Goal: Transaction & Acquisition: Book appointment/travel/reservation

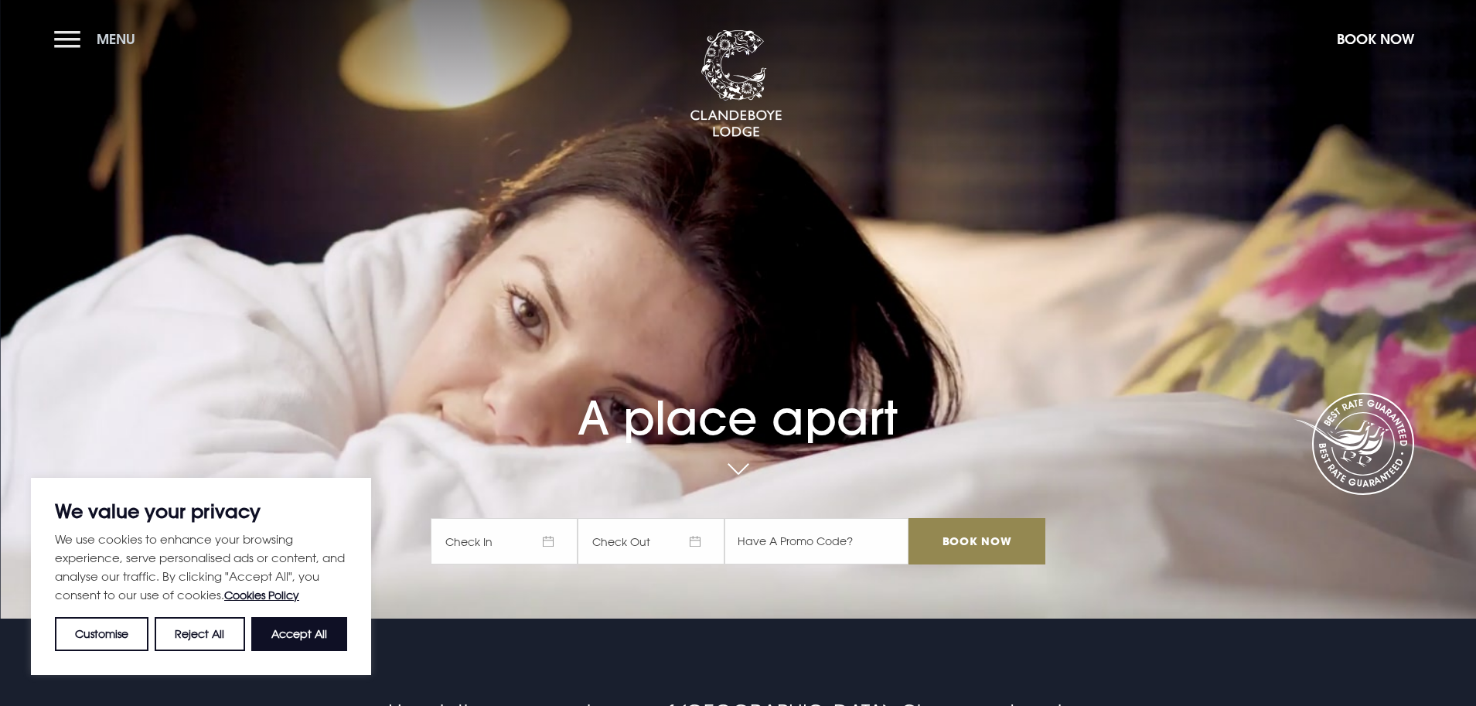
click at [68, 46] on button "Menu" at bounding box center [98, 38] width 89 height 33
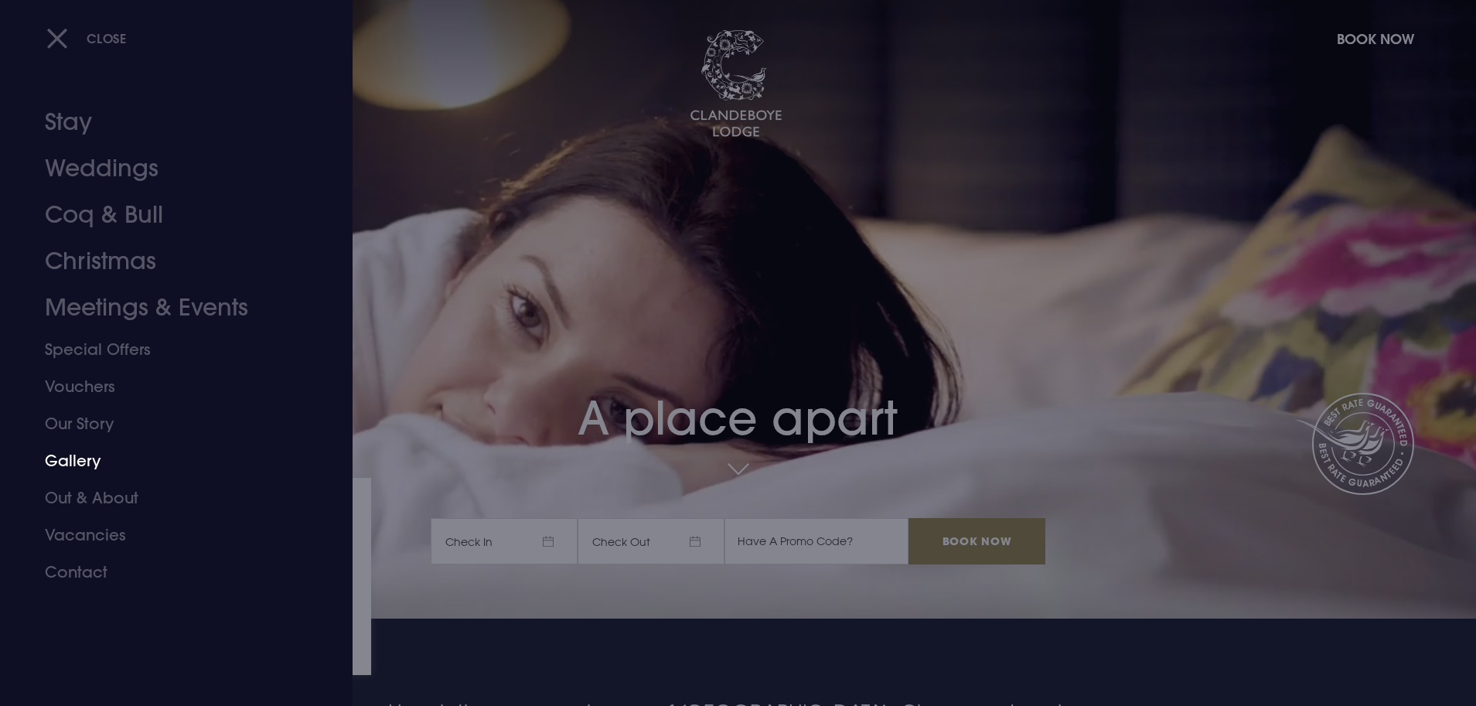
click at [118, 464] on link "Gallery" at bounding box center [167, 460] width 244 height 37
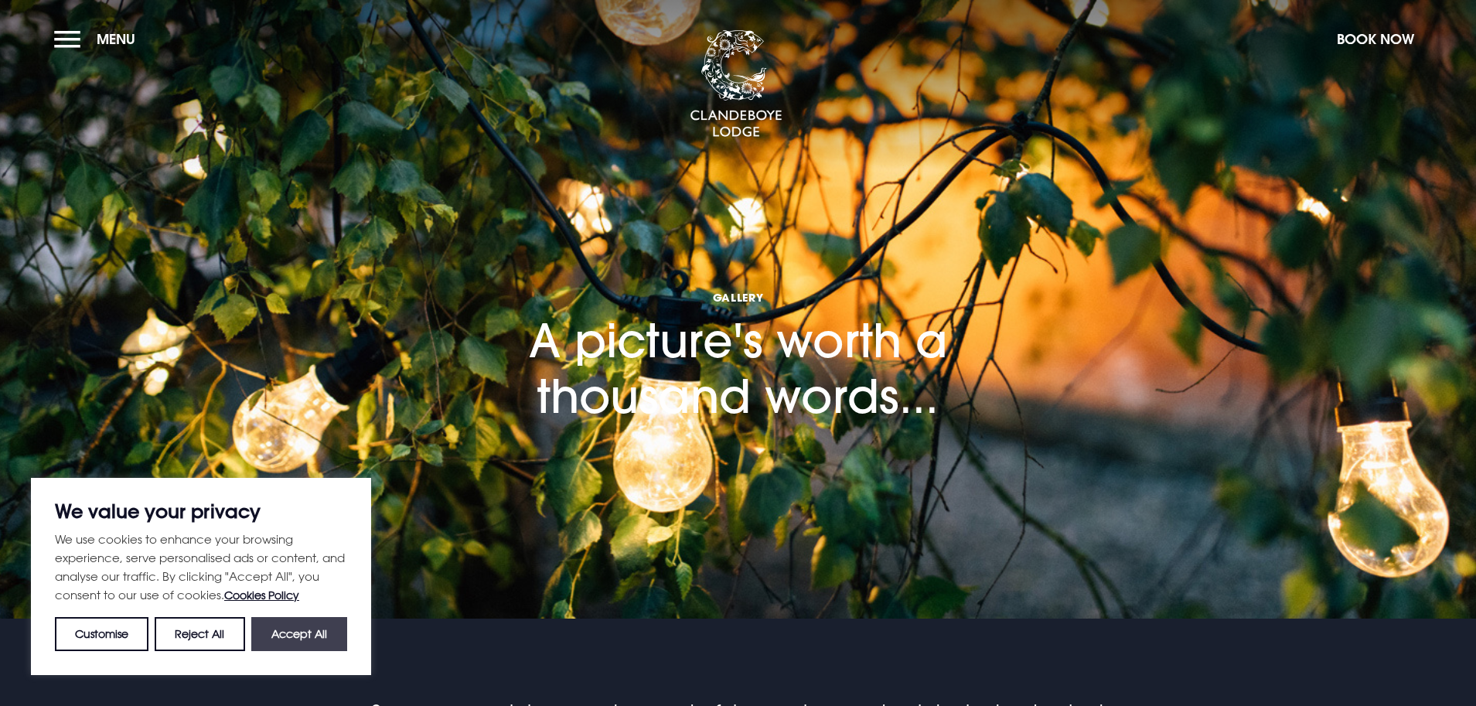
click at [259, 639] on button "Accept All" at bounding box center [299, 634] width 96 height 34
checkbox input "true"
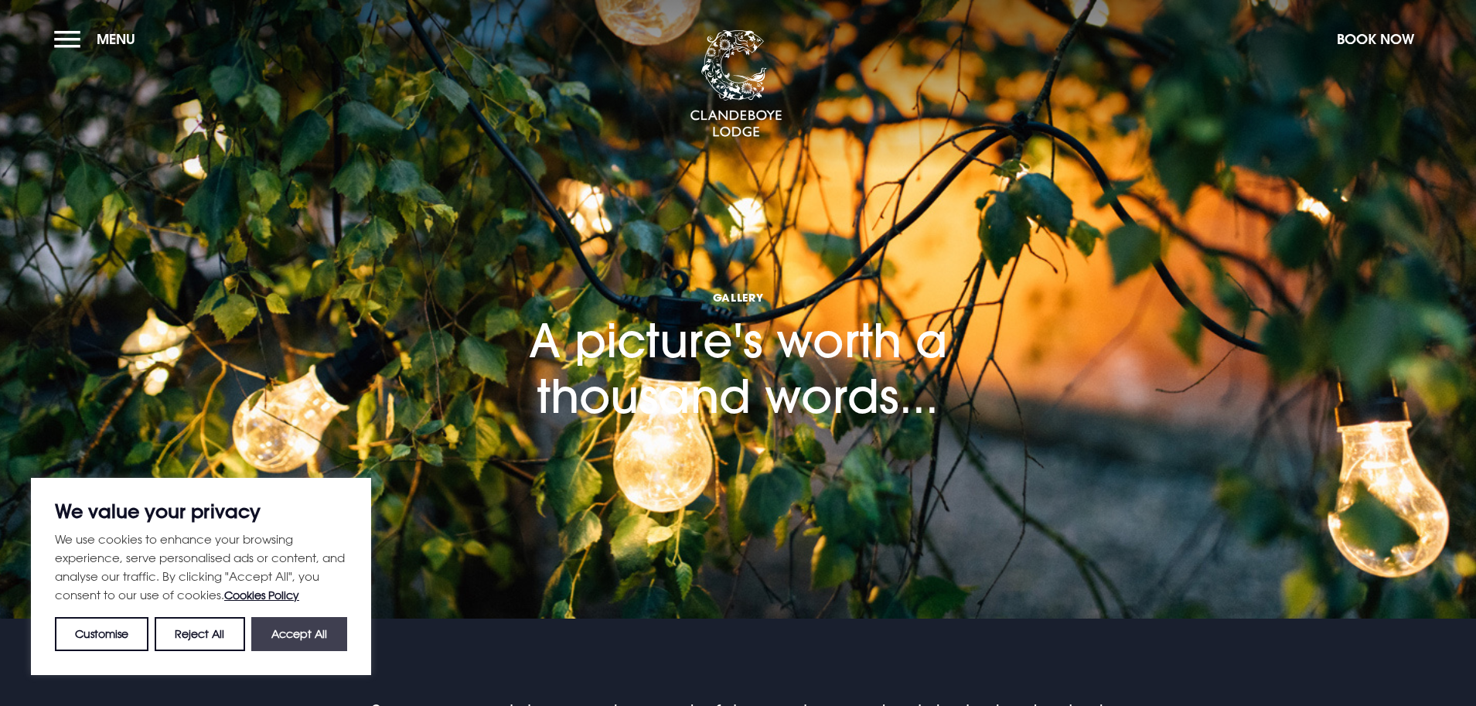
checkbox input "true"
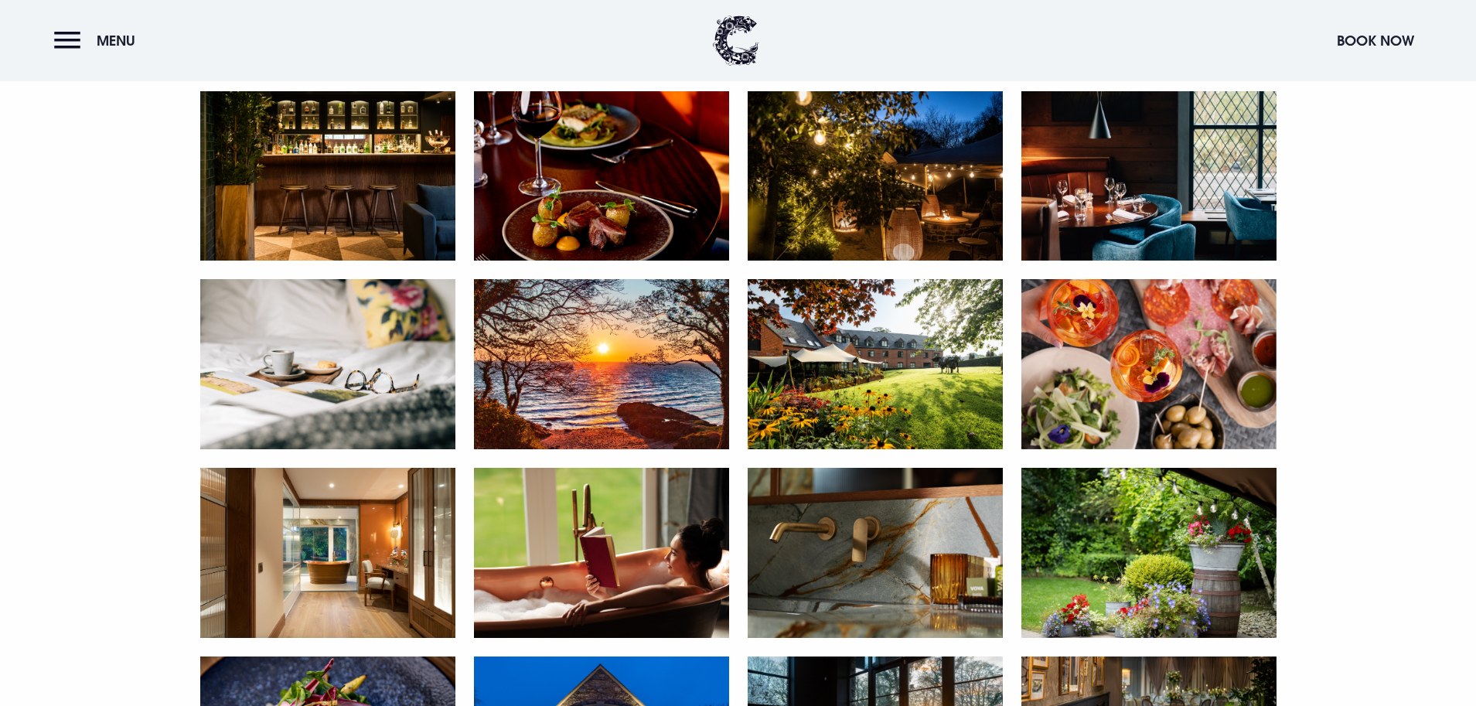
scroll to position [1392, 0]
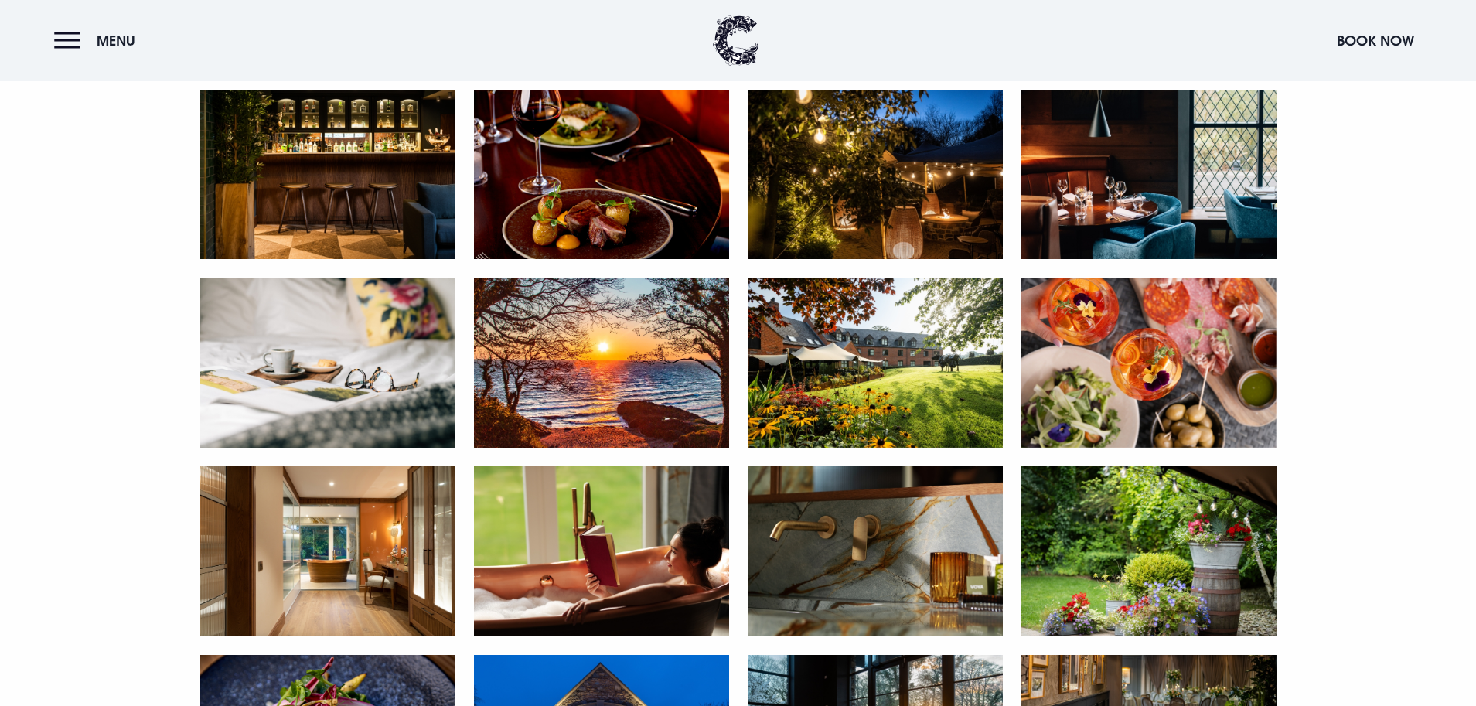
click at [364, 570] on img at bounding box center [327, 551] width 255 height 170
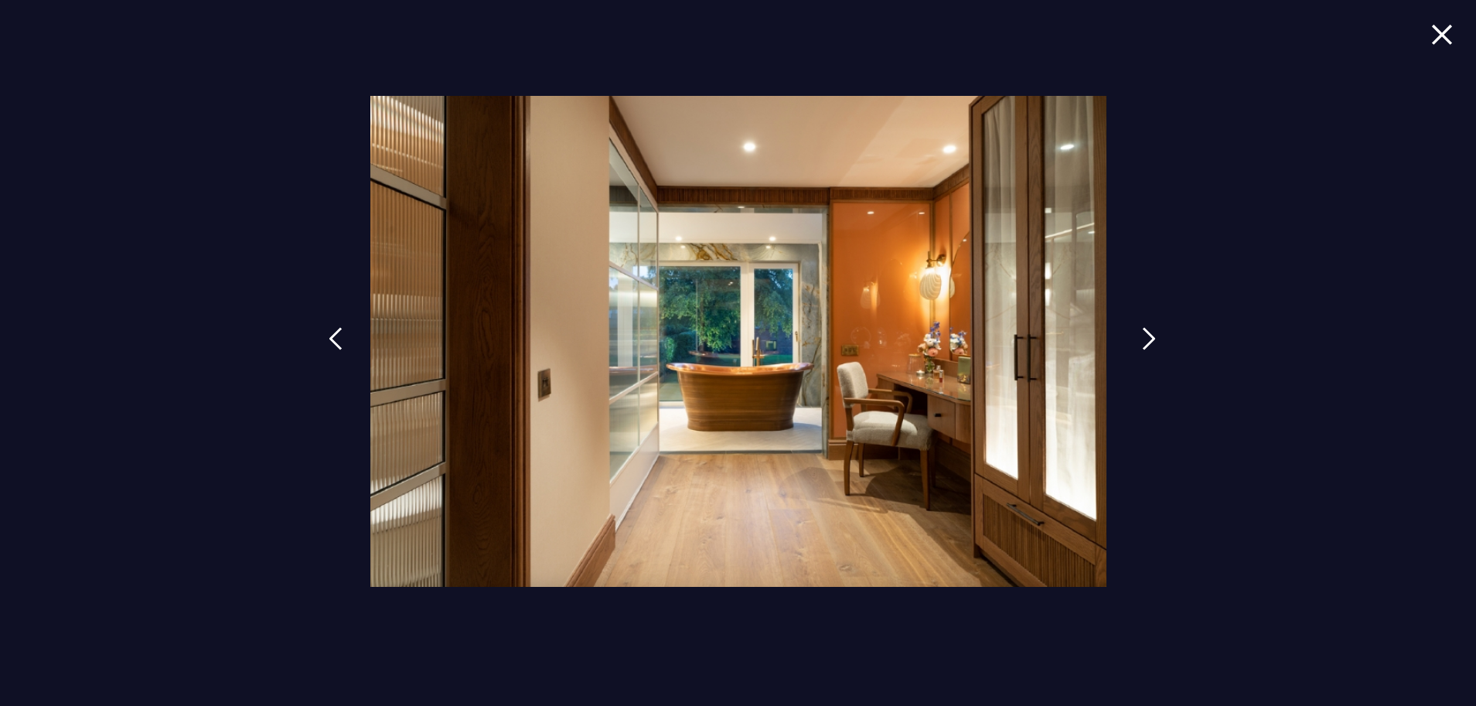
click at [1130, 346] on link at bounding box center [1149, 350] width 39 height 71
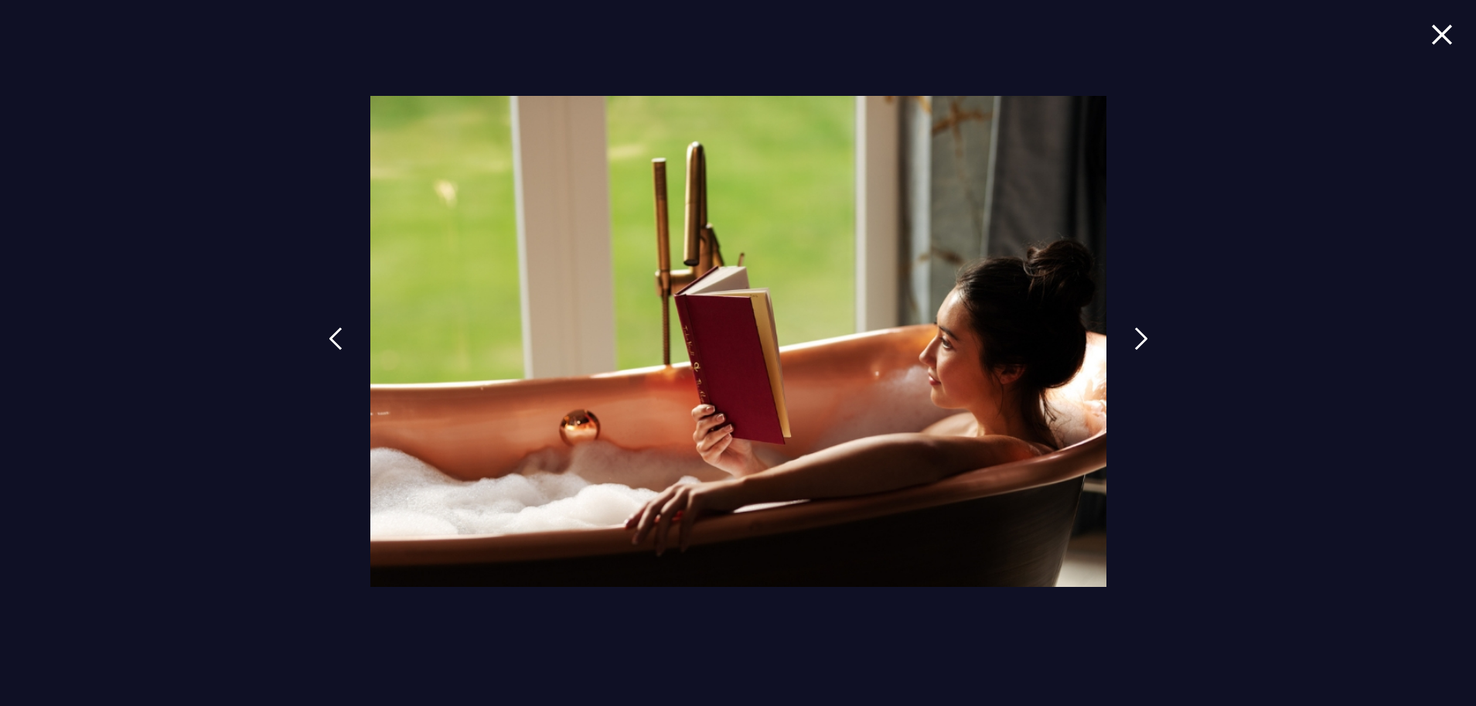
click at [1126, 347] on div at bounding box center [738, 353] width 1476 height 706
click at [1137, 349] on link at bounding box center [1149, 350] width 39 height 71
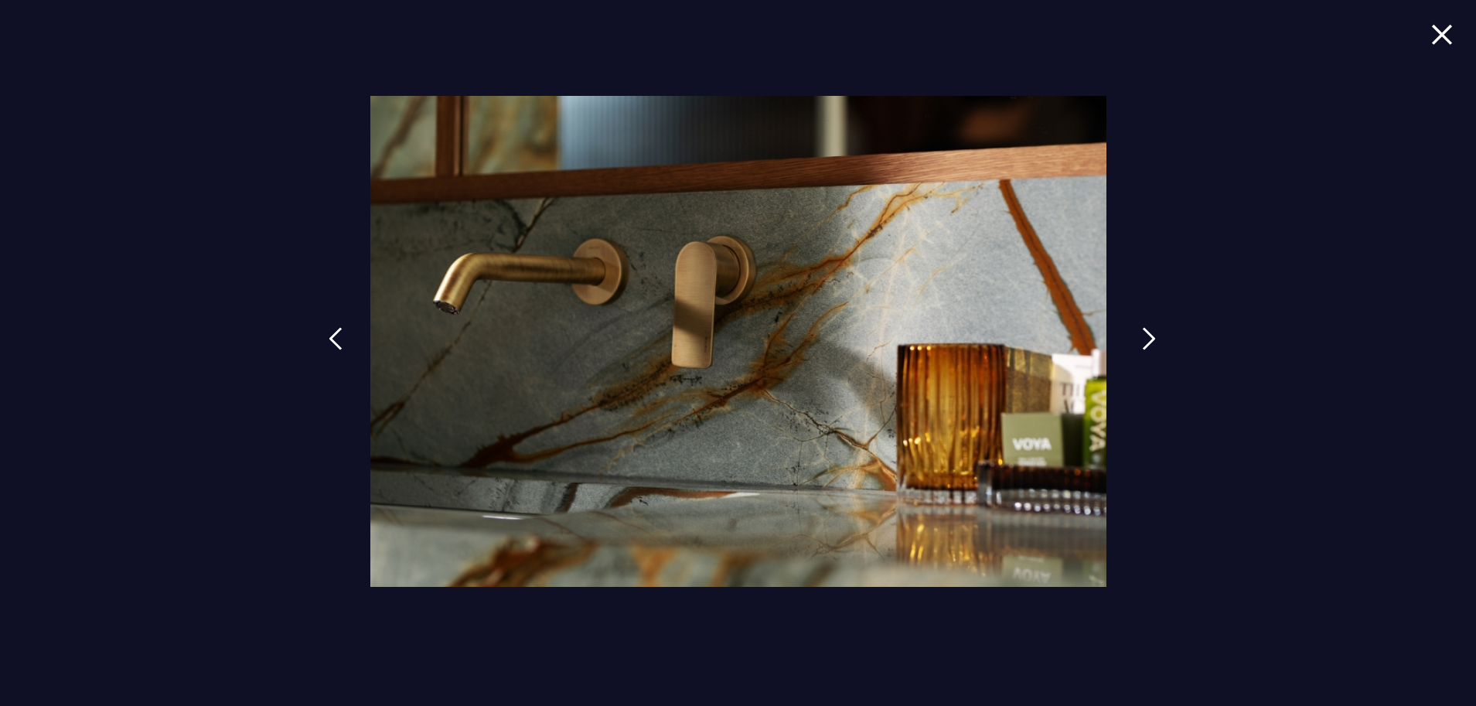
click at [1137, 349] on link at bounding box center [1149, 350] width 39 height 71
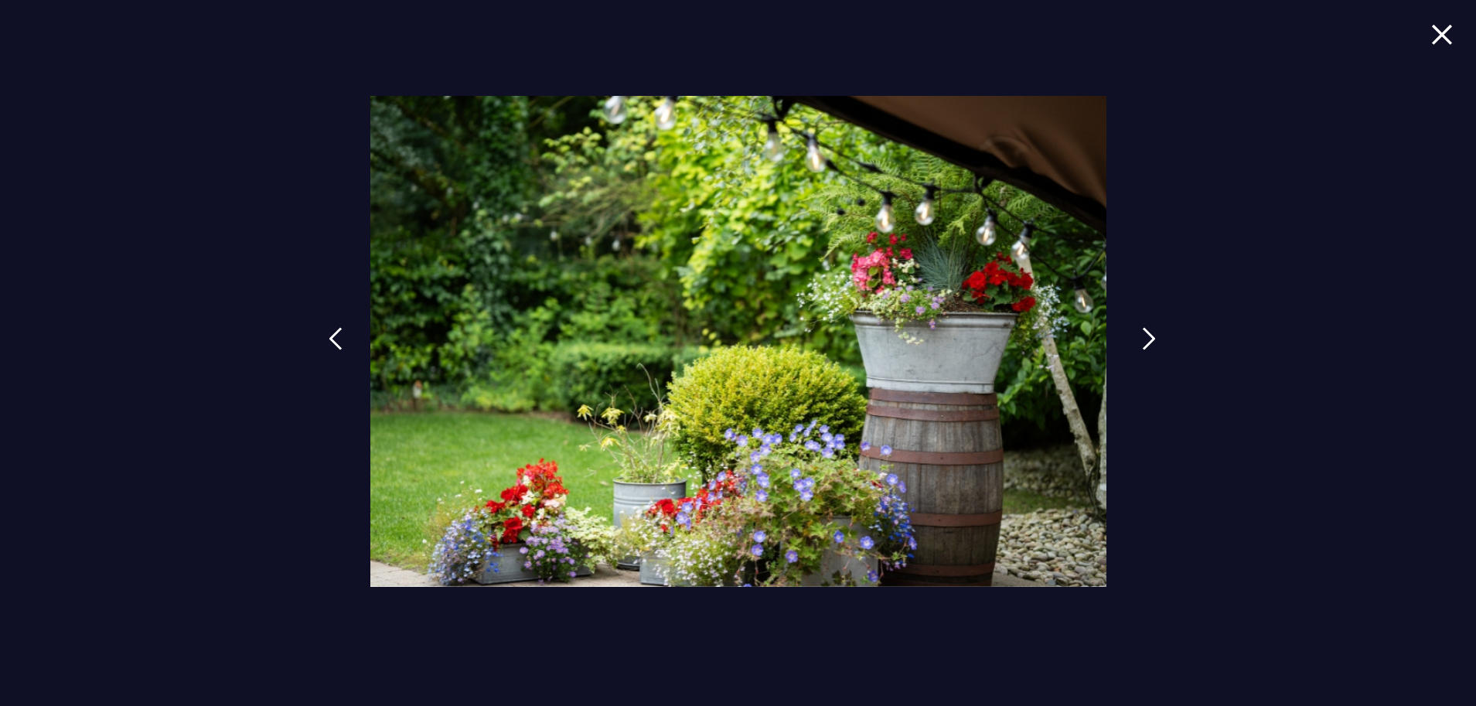
click at [1136, 352] on link at bounding box center [1149, 350] width 39 height 71
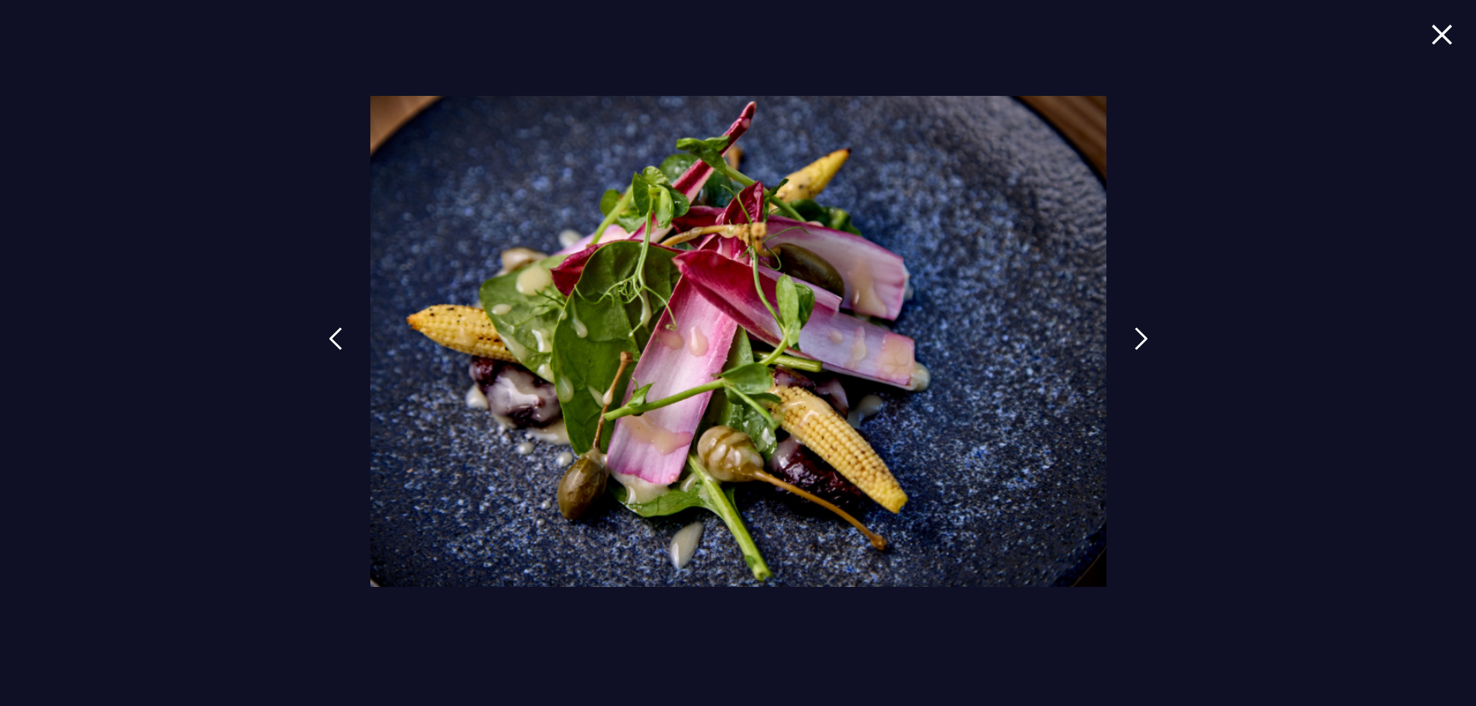
click at [1127, 350] on div at bounding box center [738, 353] width 1476 height 706
click at [1440, 33] on img at bounding box center [1442, 34] width 22 height 21
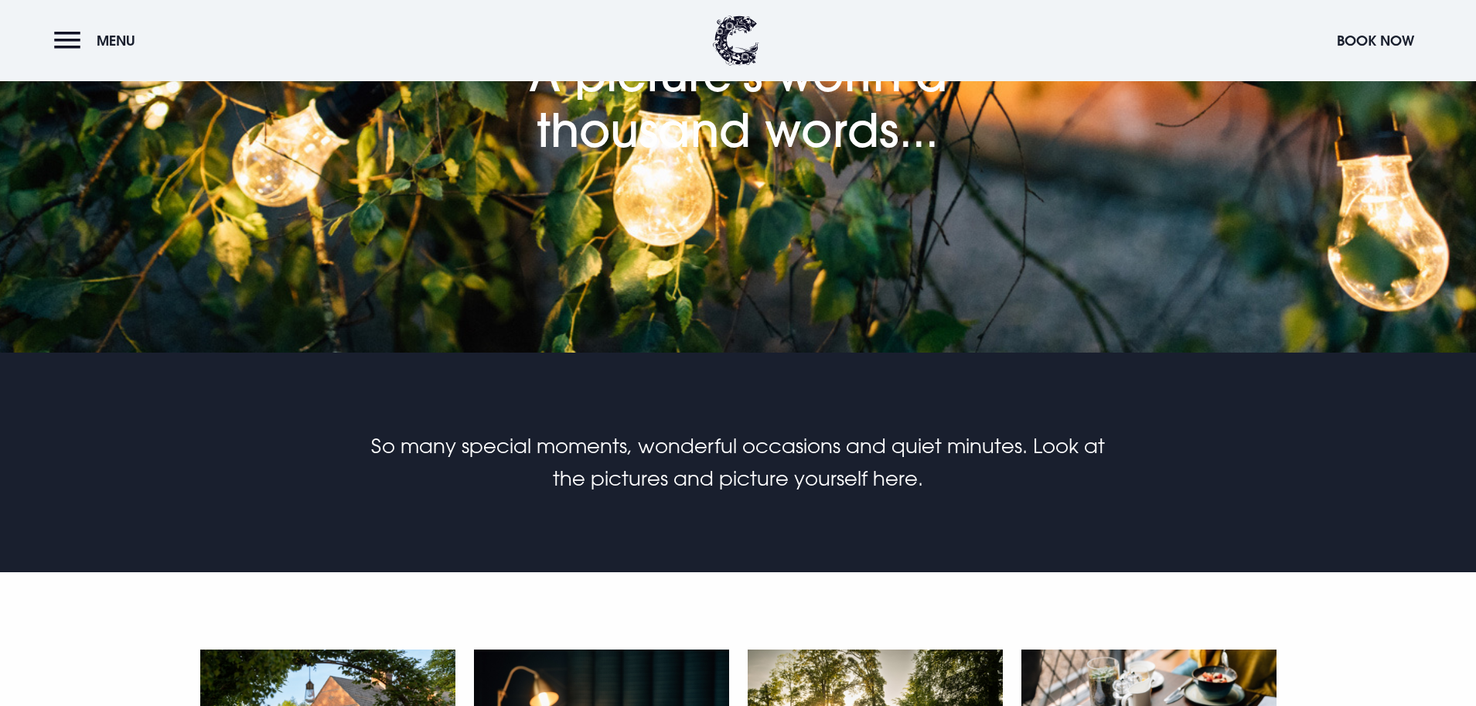
scroll to position [0, 0]
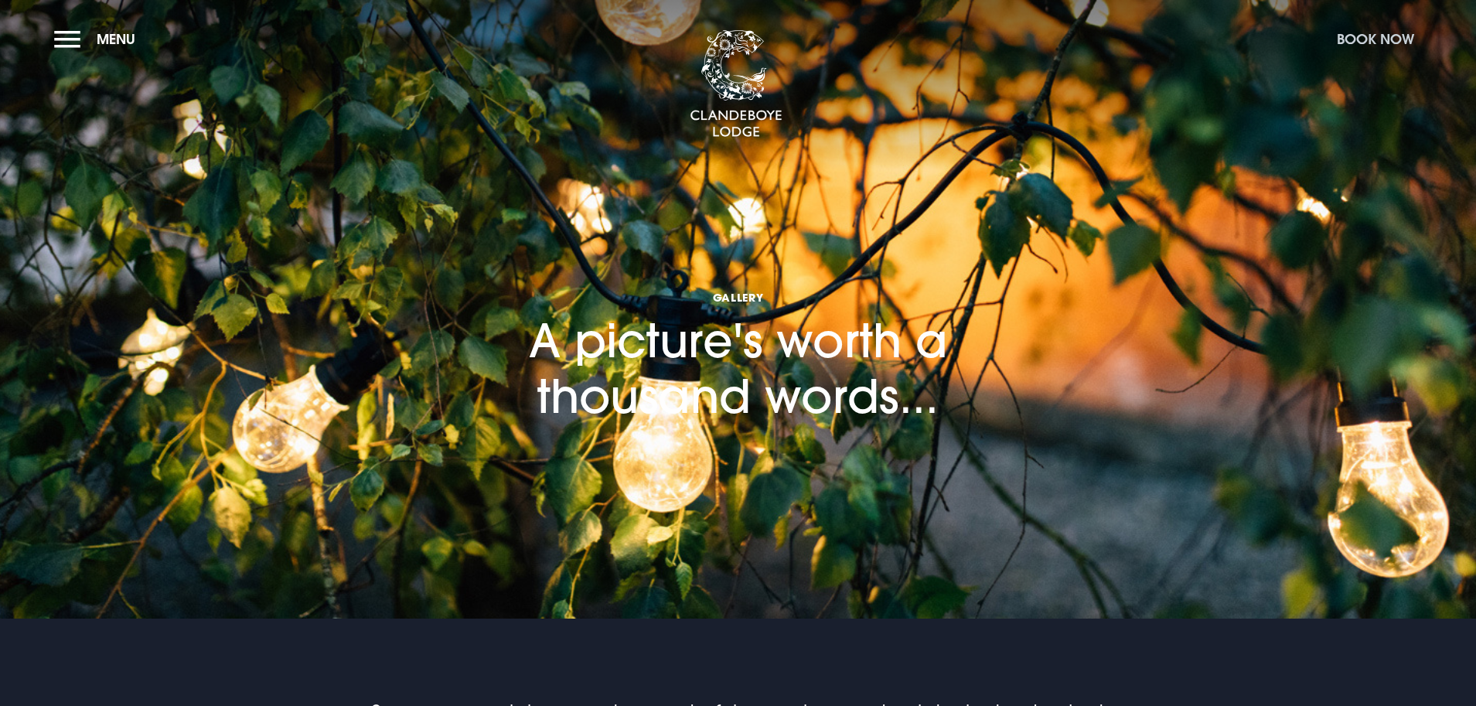
click at [1356, 46] on button "Book Now" at bounding box center [1375, 38] width 93 height 33
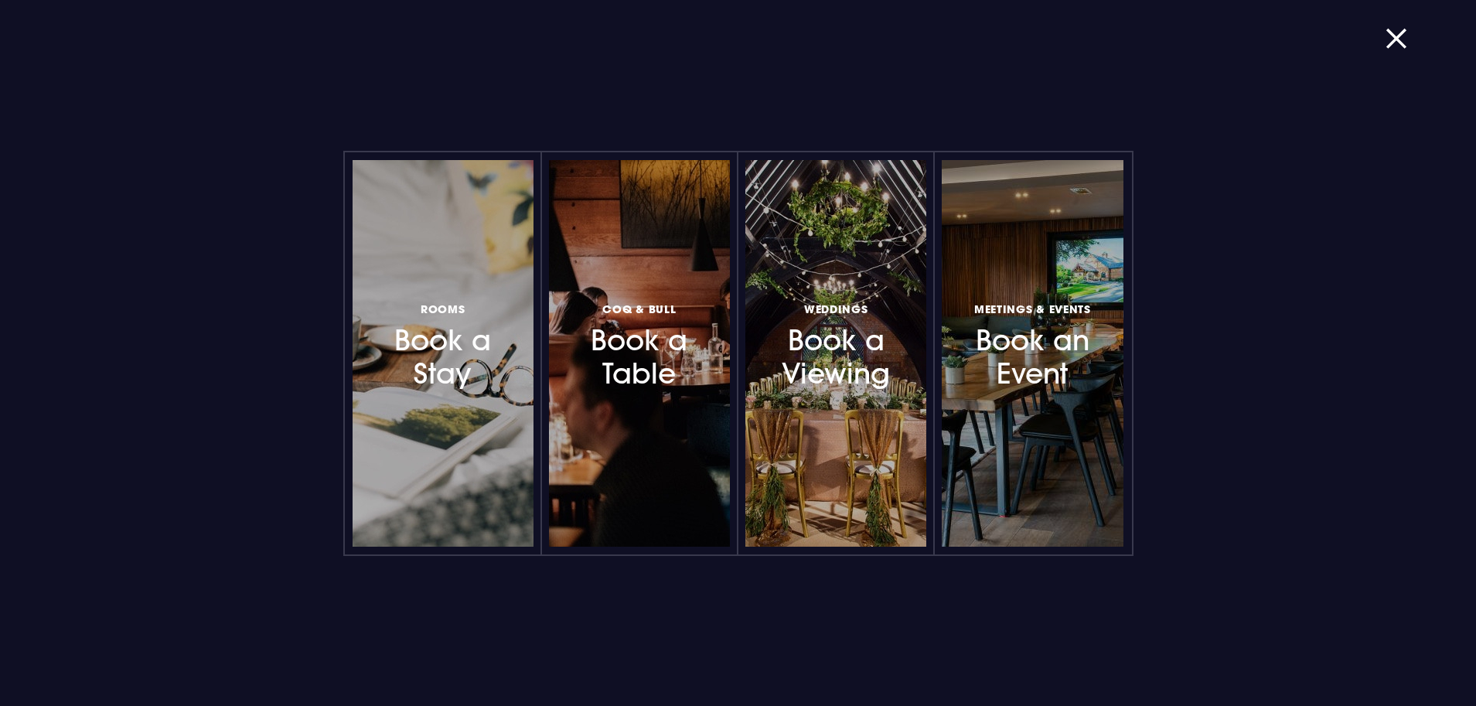
click at [488, 369] on h3 "Rooms Book a Stay" at bounding box center [443, 345] width 135 height 92
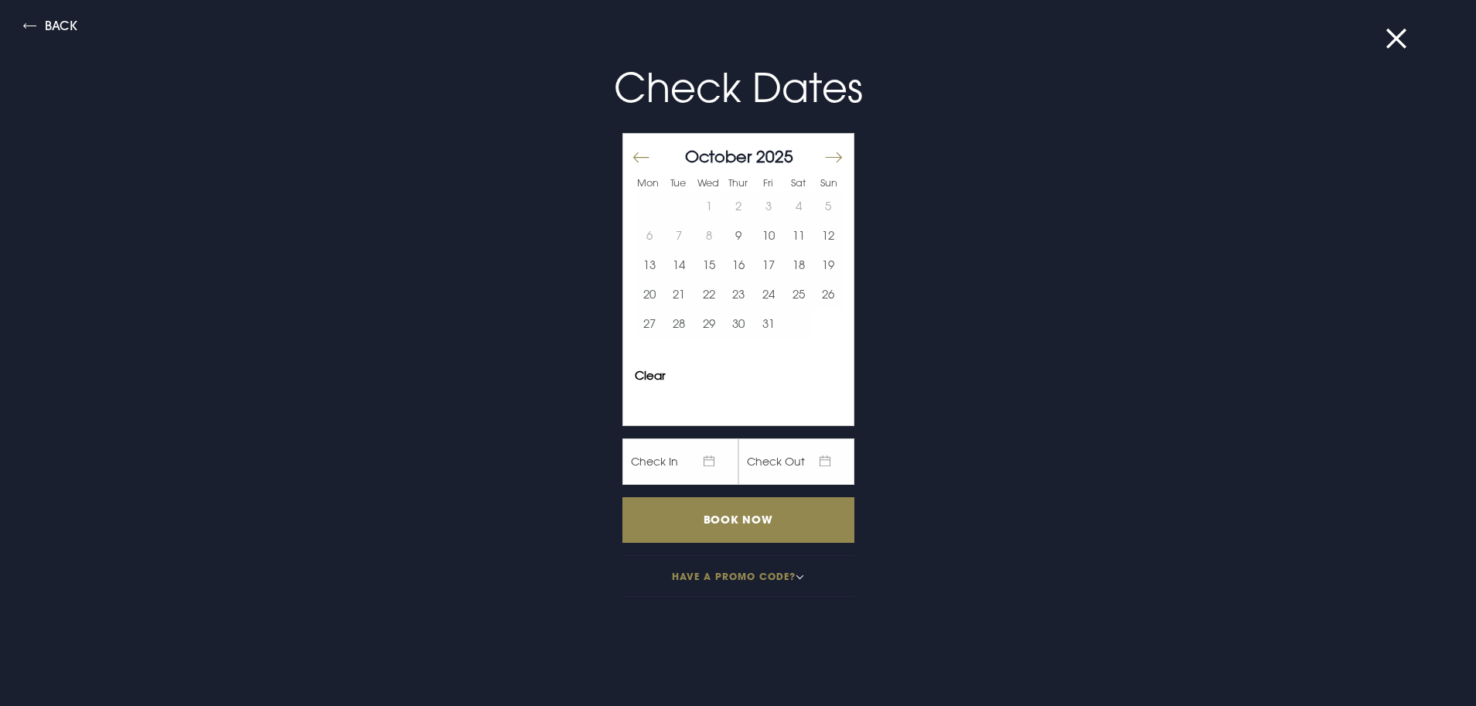
click at [832, 158] on div at bounding box center [840, 164] width 22 height 22
click at [823, 156] on button "Move forward to switch to the next month." at bounding box center [832, 157] width 19 height 32
click at [755, 240] on button "7" at bounding box center [769, 234] width 30 height 29
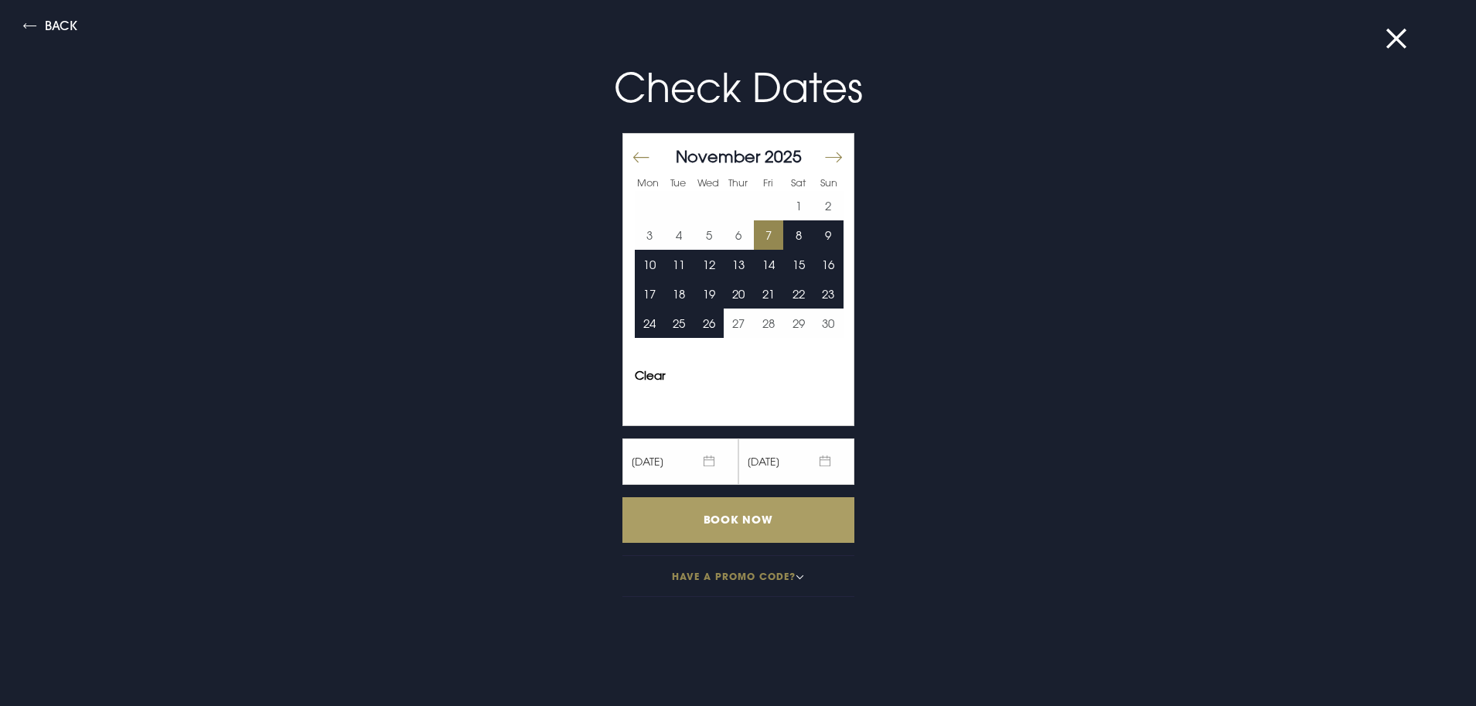
click at [733, 511] on input "Book Now" at bounding box center [738, 520] width 232 height 46
